Goal: Transaction & Acquisition: Download file/media

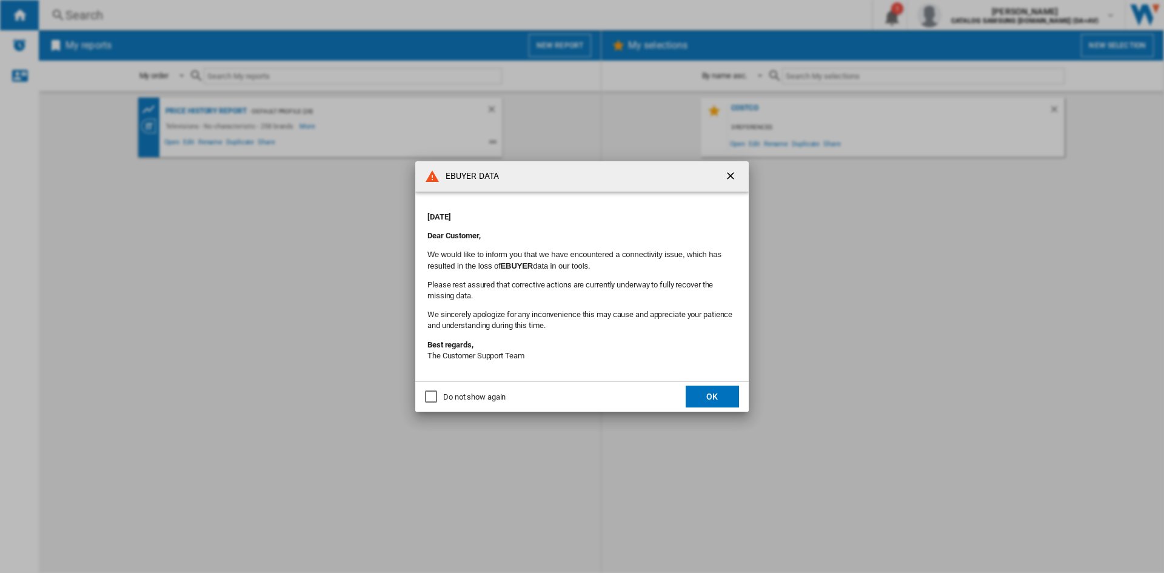
click at [722, 386] on button "OK" at bounding box center [712, 397] width 53 height 22
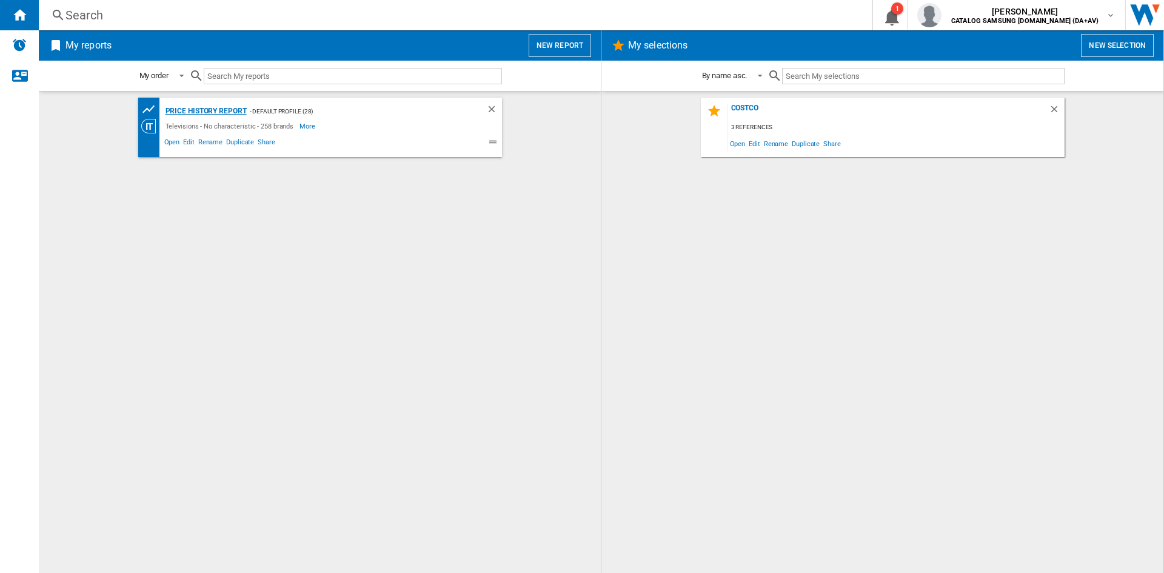
click at [219, 110] on div "Price History Report" at bounding box center [204, 111] width 84 height 15
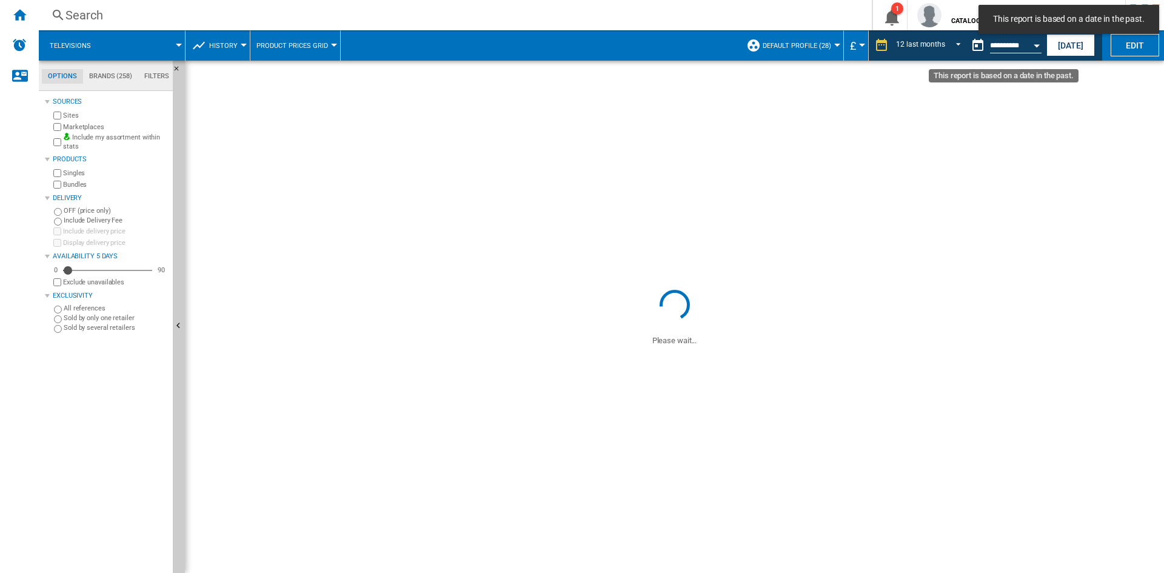
click at [1034, 42] on button "Open calendar" at bounding box center [1037, 44] width 22 height 22
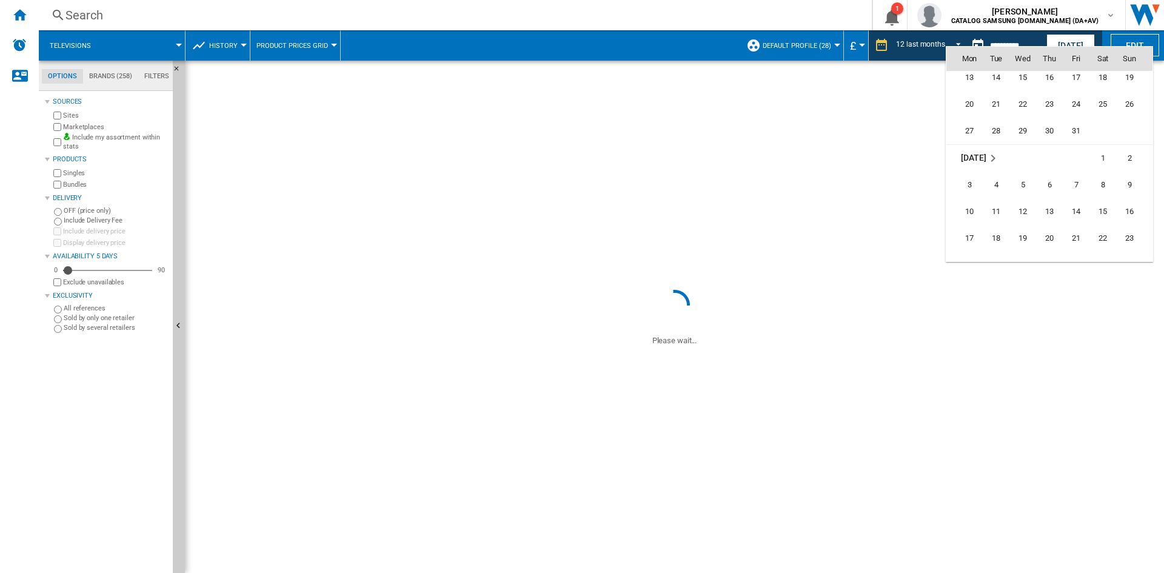
scroll to position [1273, 0]
click at [900, 129] on div at bounding box center [582, 286] width 1164 height 573
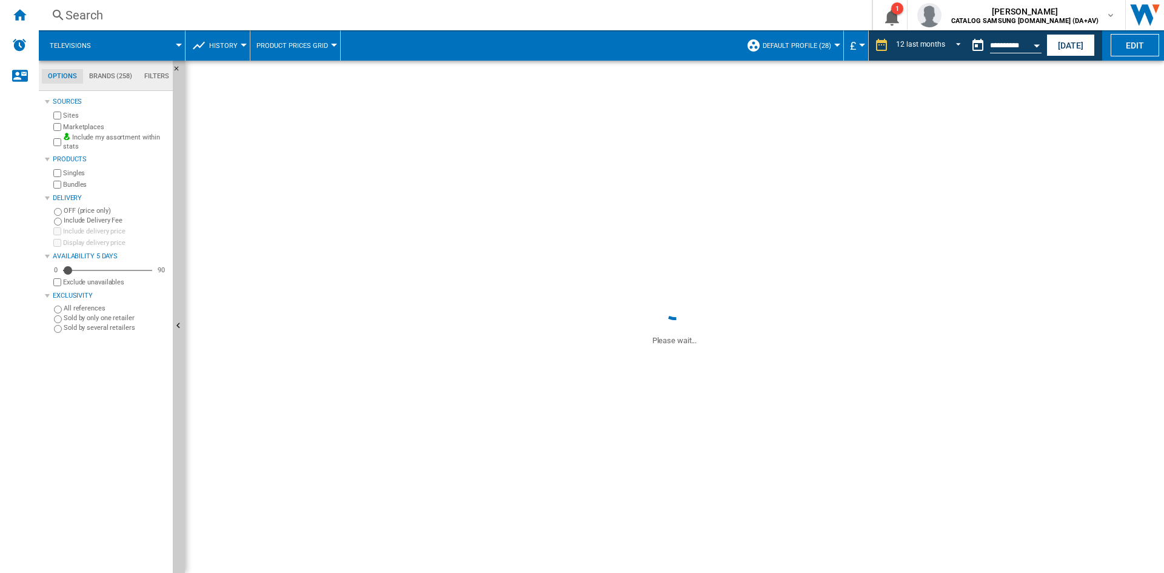
click at [1034, 47] on button "Open calendar" at bounding box center [1037, 44] width 22 height 22
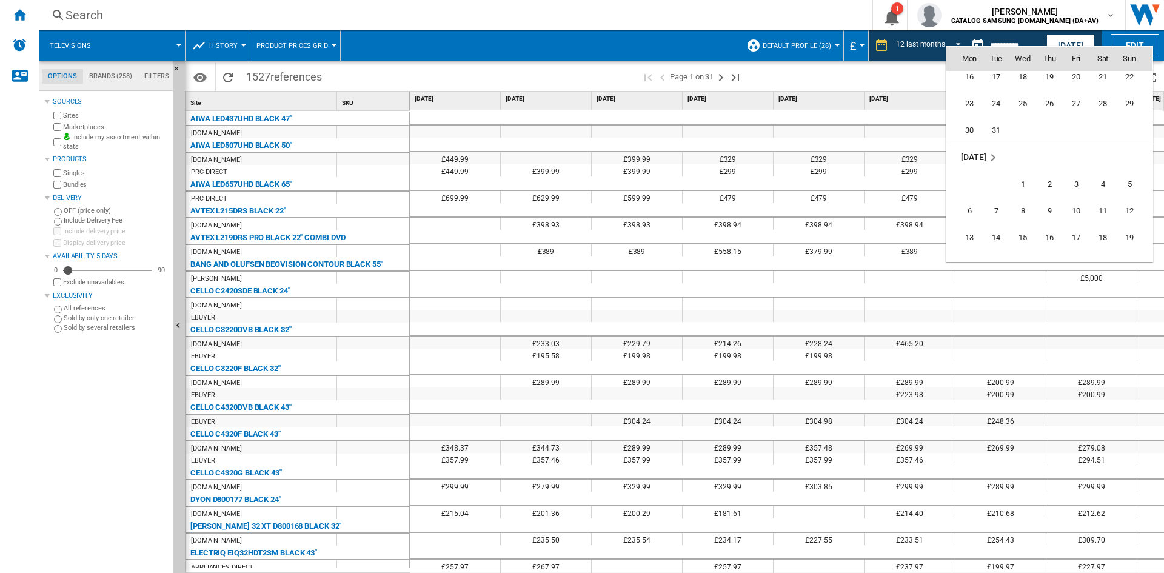
scroll to position [4646, 0]
click at [1080, 231] on span "31" at bounding box center [1076, 230] width 24 height 24
type input "**********"
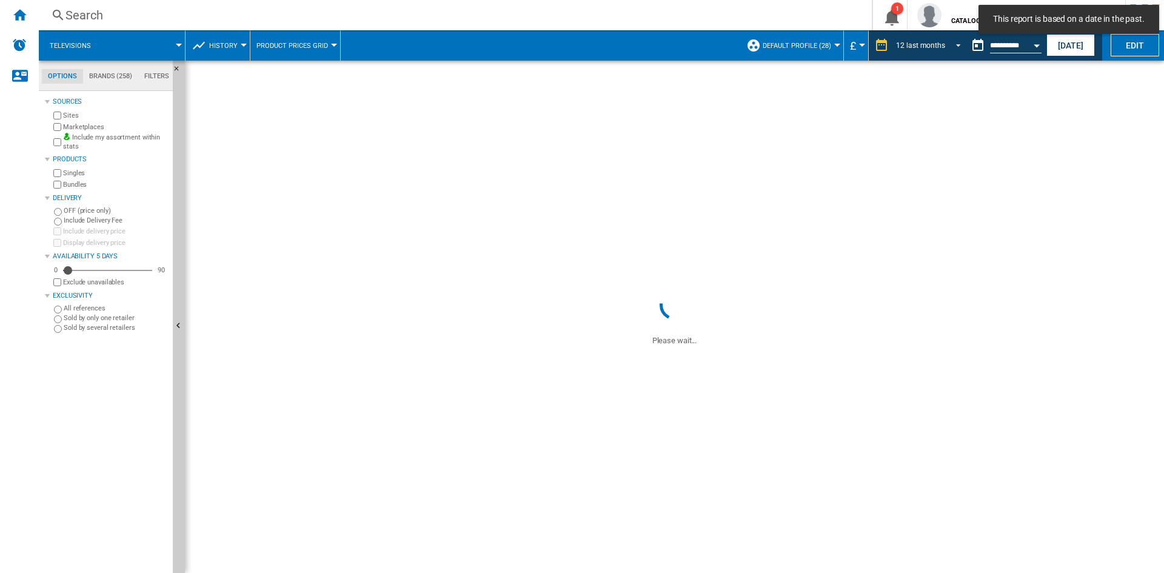
click at [960, 41] on md-select-value "12 last months" at bounding box center [930, 45] width 71 height 18
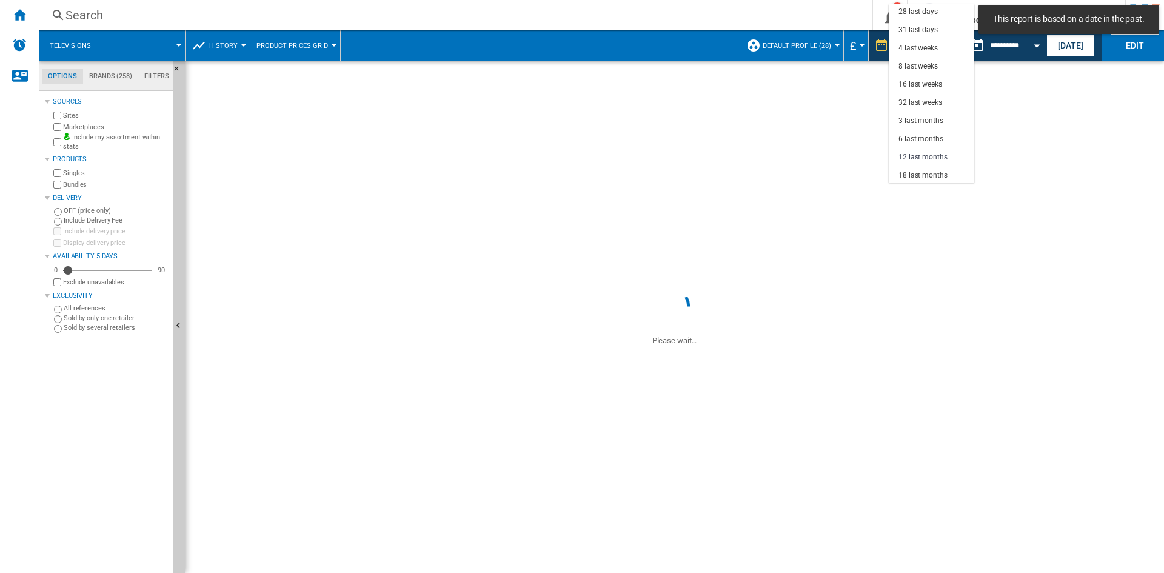
scroll to position [73, 0]
click at [939, 103] on div "32 last weeks" at bounding box center [920, 104] width 44 height 10
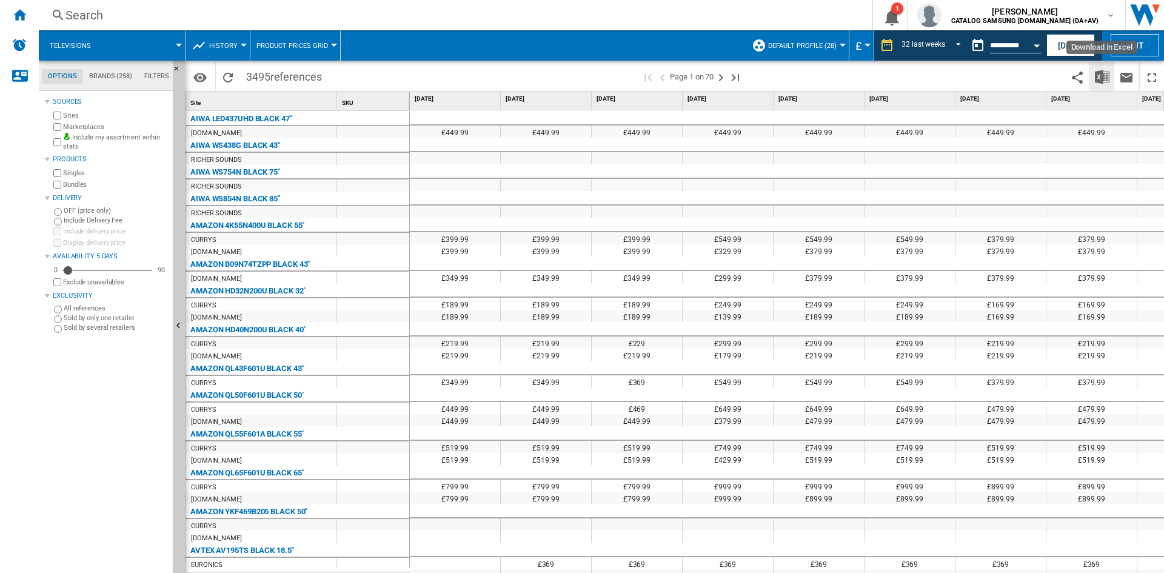
click at [1103, 82] on img "Download in Excel" at bounding box center [1102, 77] width 15 height 15
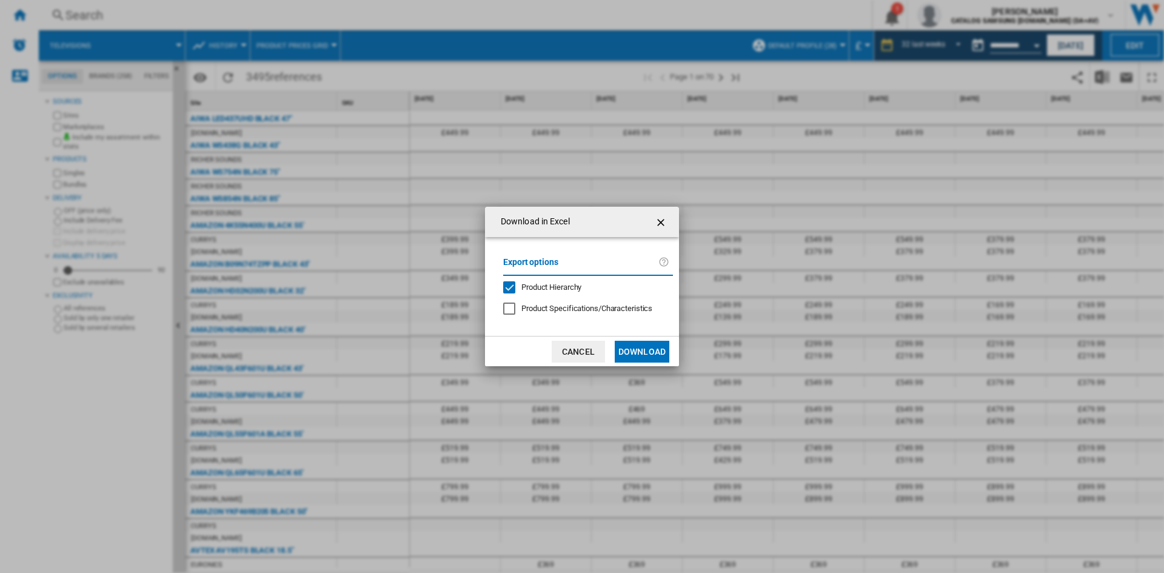
click at [658, 350] on button "Download" at bounding box center [642, 352] width 55 height 22
